Goal: Task Accomplishment & Management: Manage account settings

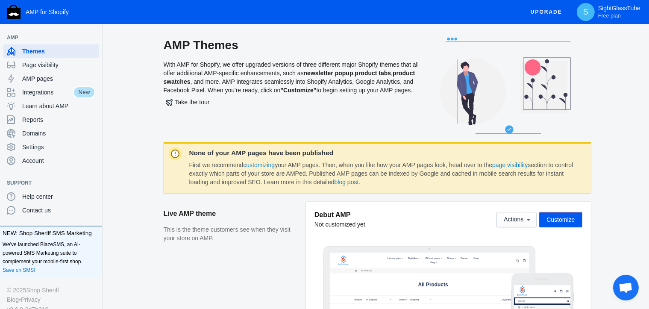
drag, startPoint x: 165, startPoint y: 44, endPoint x: 425, endPoint y: 98, distance: 266.0
click at [425, 98] on div "AMP Themes With AMP for Shopify, we offer upgraded versions of three different …" at bounding box center [377, 90] width 427 height 105
copy div "AMP Themes With AMP for Shopify, we offer upgraded versions of three different …"
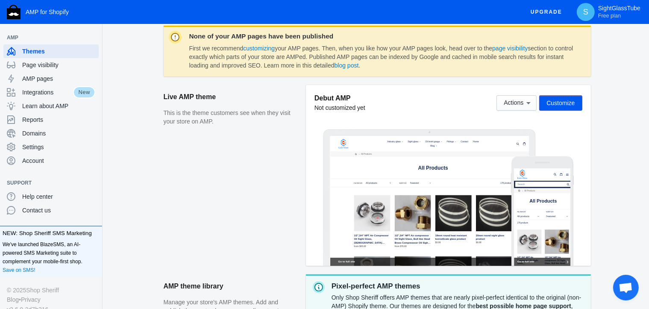
scroll to position [116, 0]
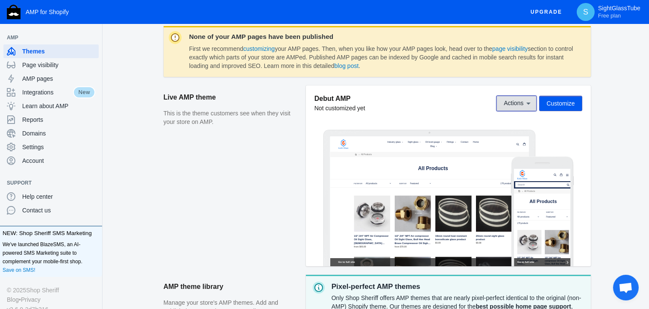
click at [530, 103] on icon at bounding box center [529, 104] width 4 height 2
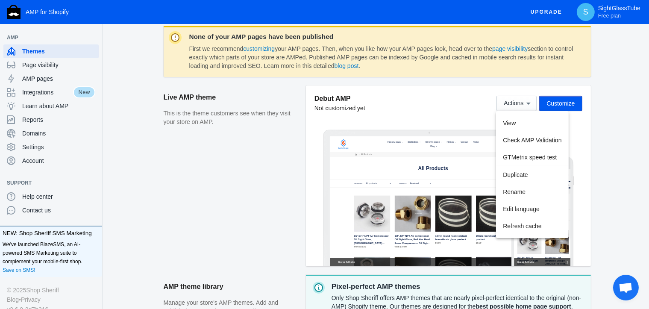
click at [609, 118] on div at bounding box center [324, 154] width 649 height 309
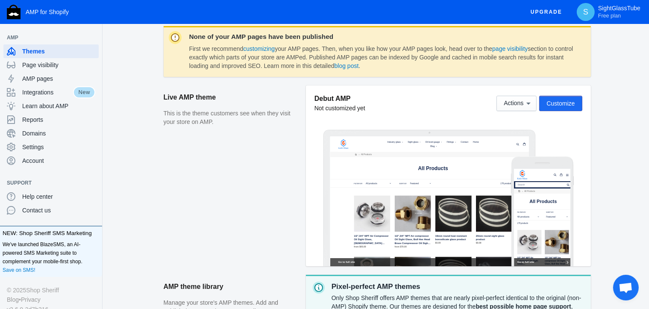
click at [571, 106] on span "Customize" at bounding box center [561, 103] width 28 height 7
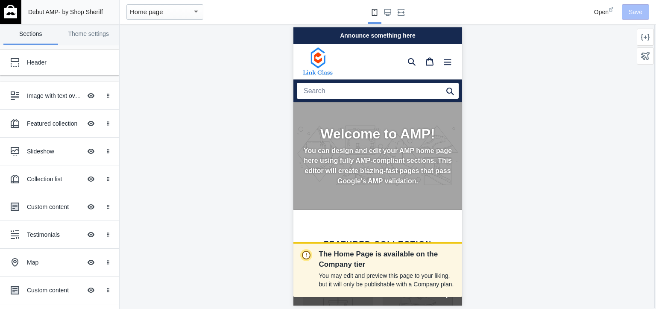
scroll to position [0, 113]
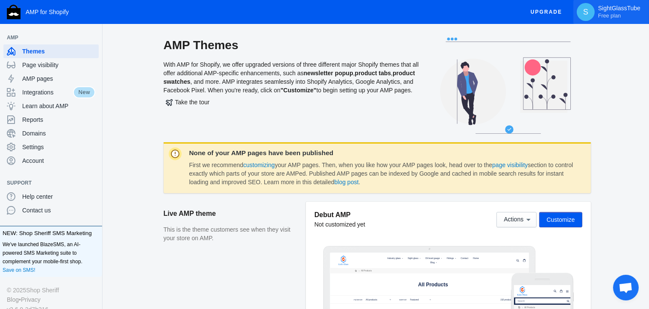
click at [590, 11] on span "S" at bounding box center [586, 12] width 9 height 9
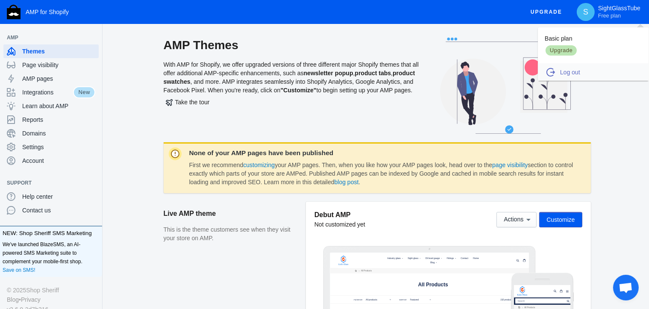
click at [574, 70] on span "Log out" at bounding box center [600, 72] width 80 height 9
click at [574, 70] on icon at bounding box center [505, 86] width 171 height 96
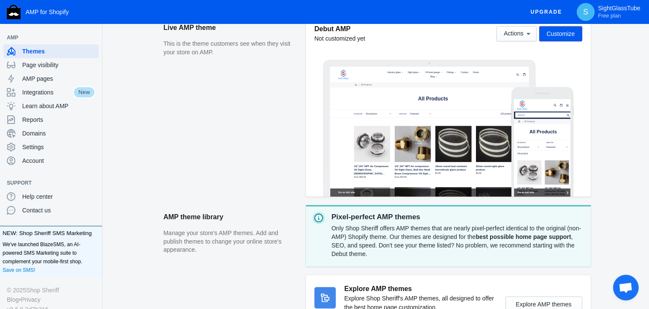
scroll to position [116, 0]
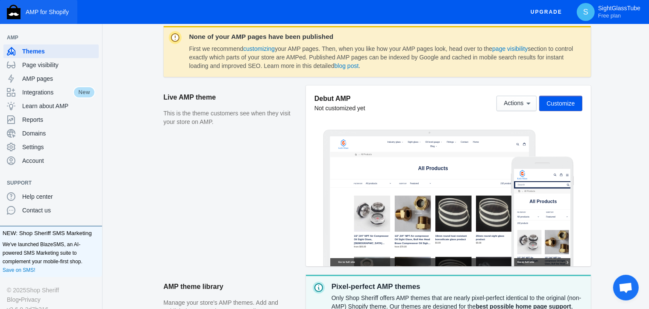
click at [54, 14] on span "AMP for Shopify" at bounding box center [47, 12] width 43 height 7
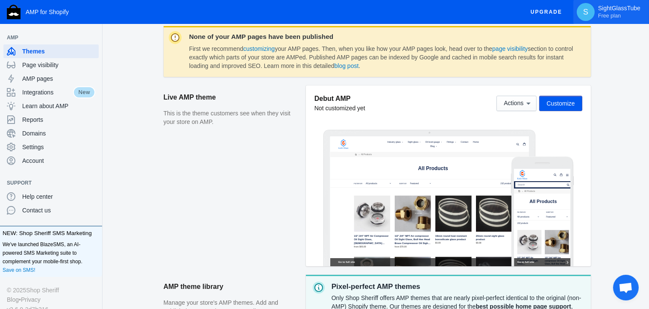
click at [620, 12] on span "Free plan" at bounding box center [609, 15] width 23 height 7
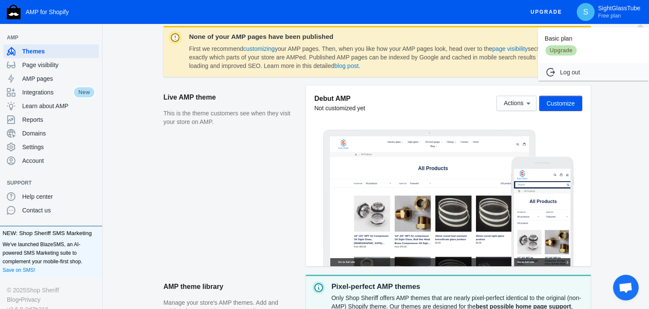
click at [555, 13] on div at bounding box center [324, 154] width 649 height 309
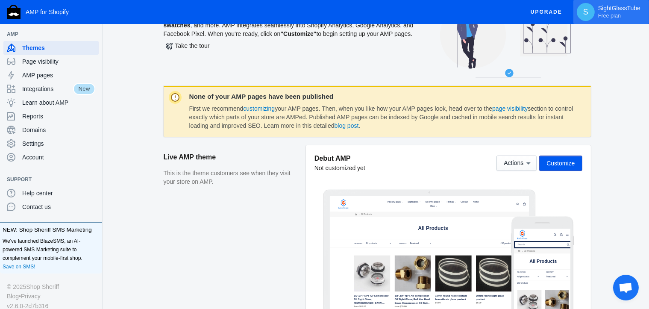
scroll to position [0, 0]
